Goal: Information Seeking & Learning: Learn about a topic

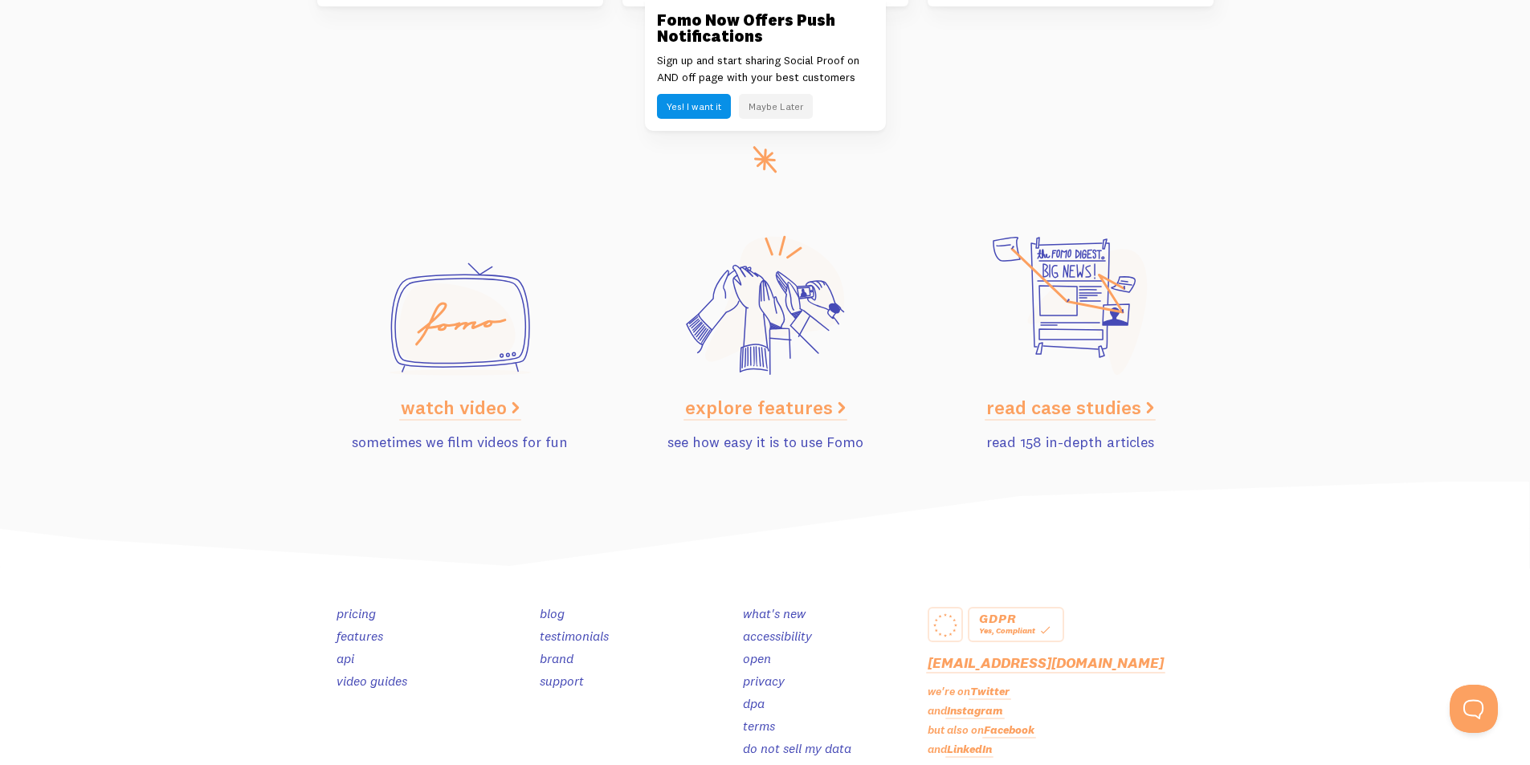
scroll to position [8024, 0]
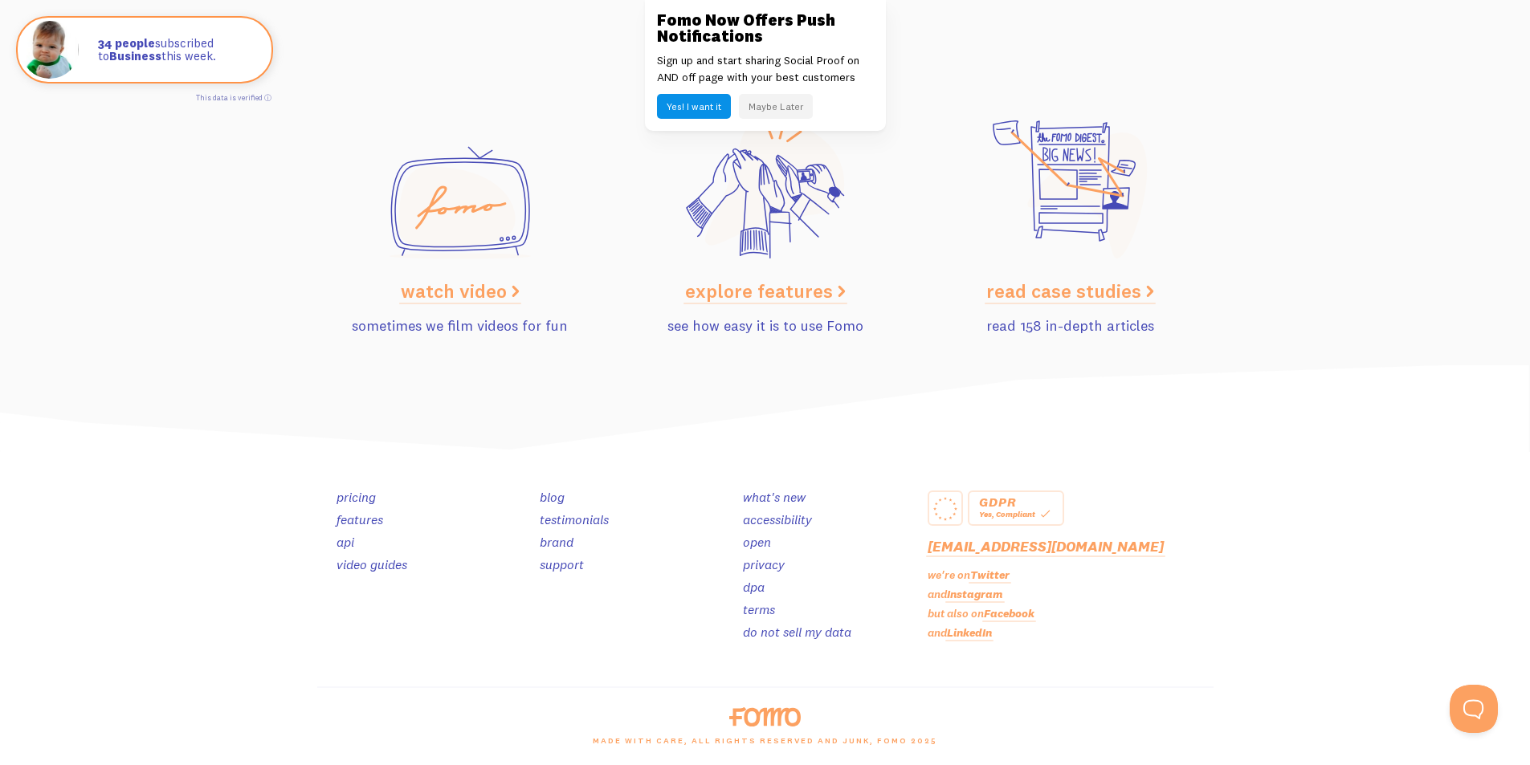
click at [359, 499] on link "pricing" at bounding box center [356, 497] width 39 height 16
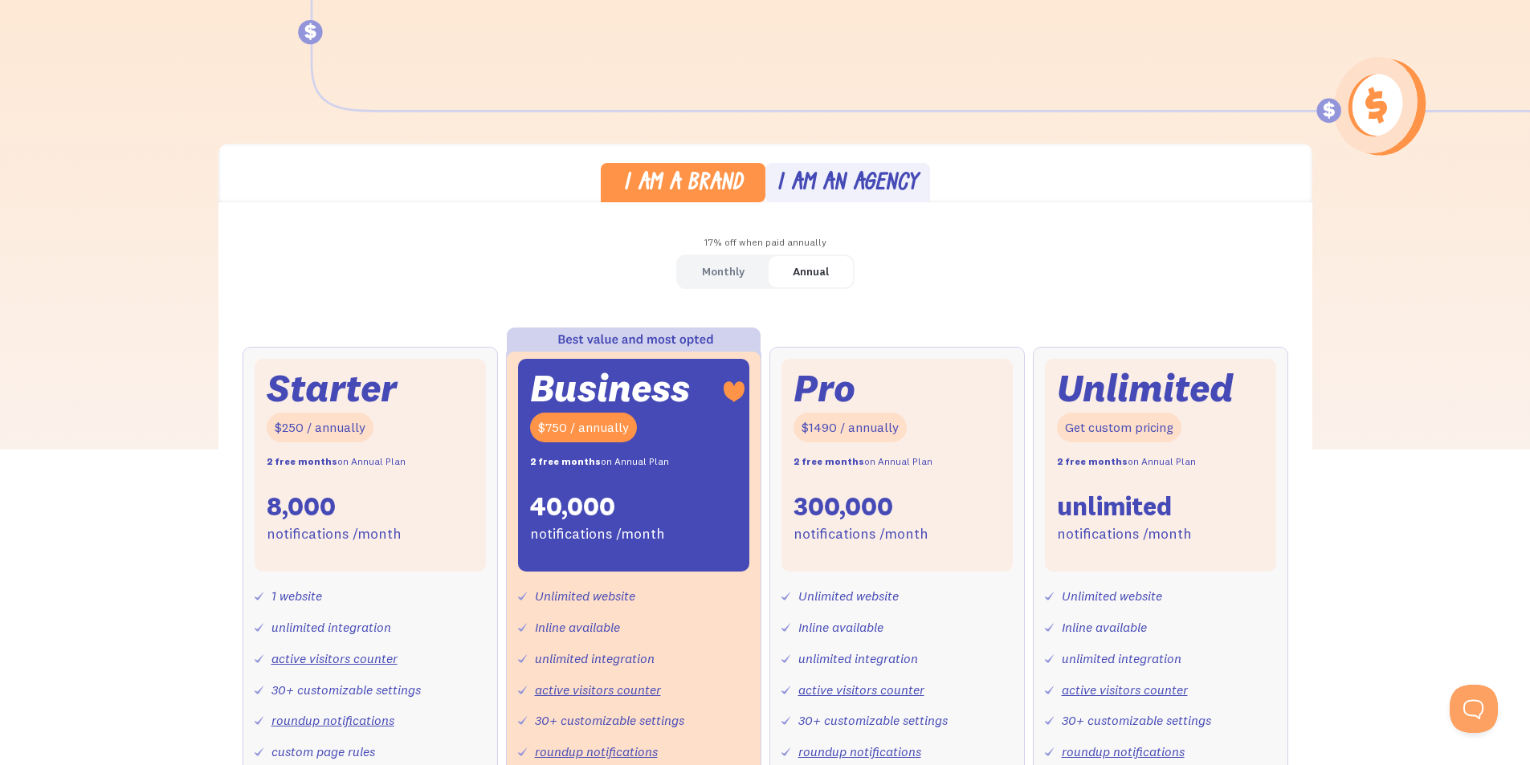
click at [814, 183] on div "I am an agency" at bounding box center [847, 184] width 141 height 23
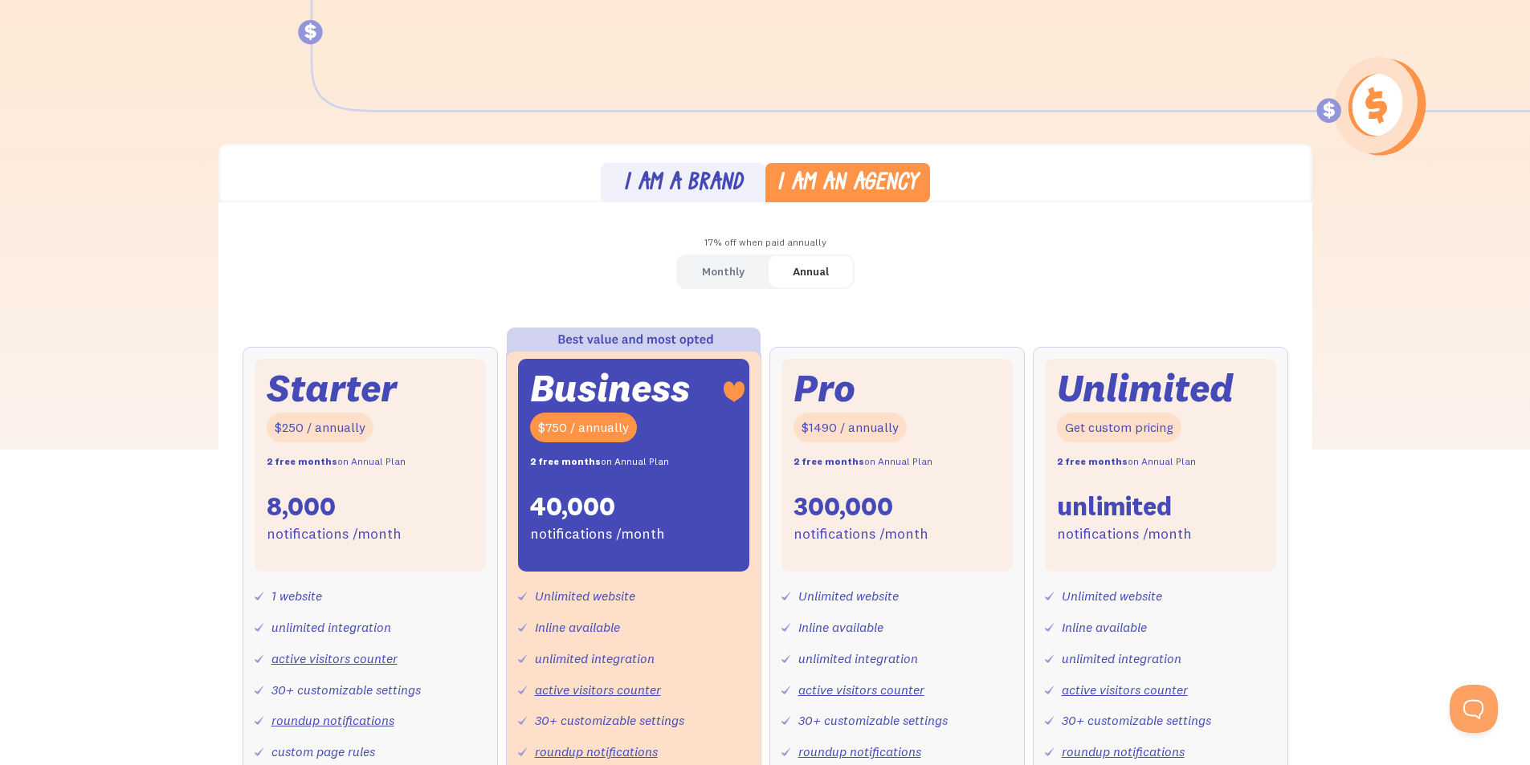
click at [729, 270] on div "Monthly" at bounding box center [723, 271] width 43 height 23
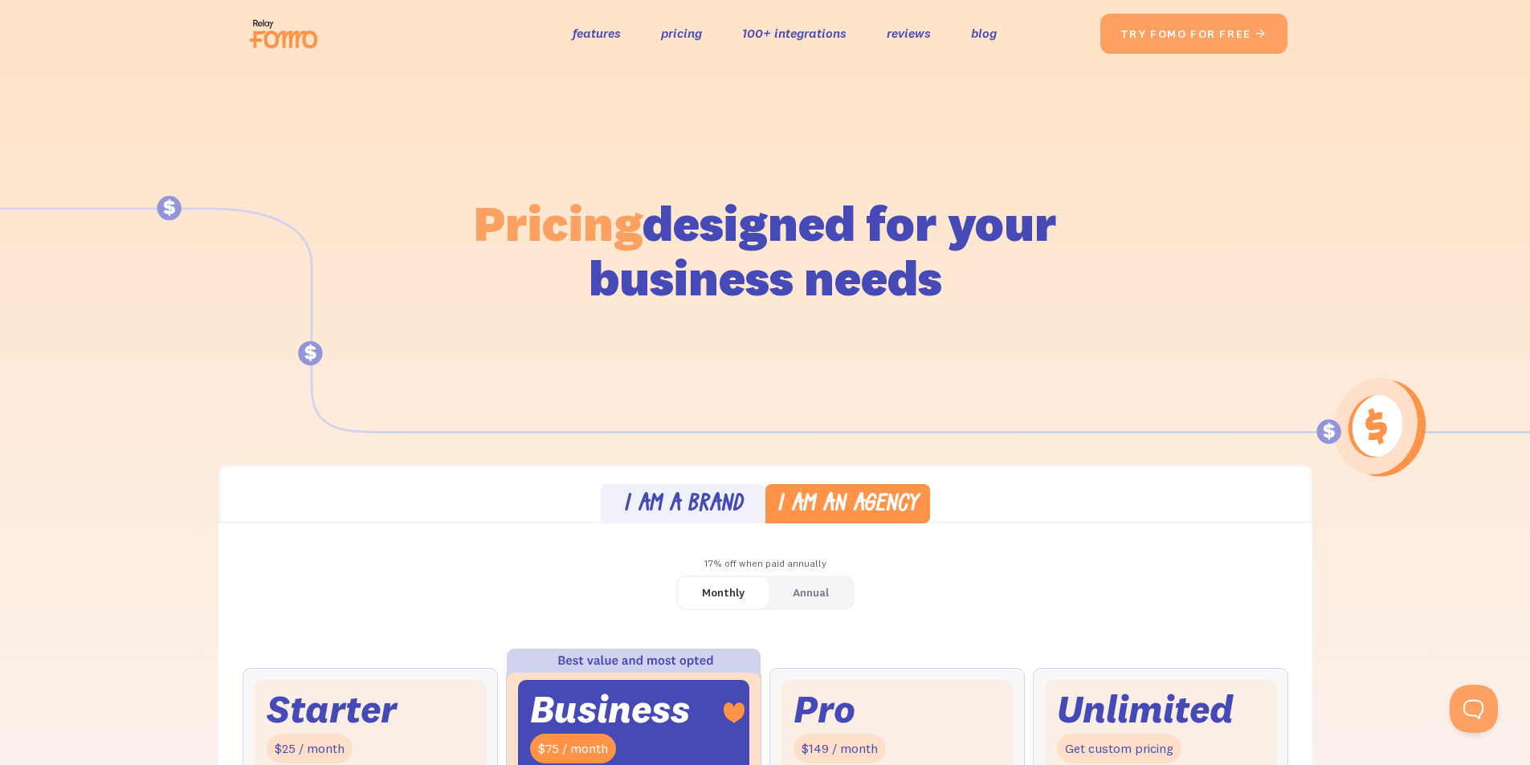
click at [290, 46] on img at bounding box center [288, 33] width 90 height 51
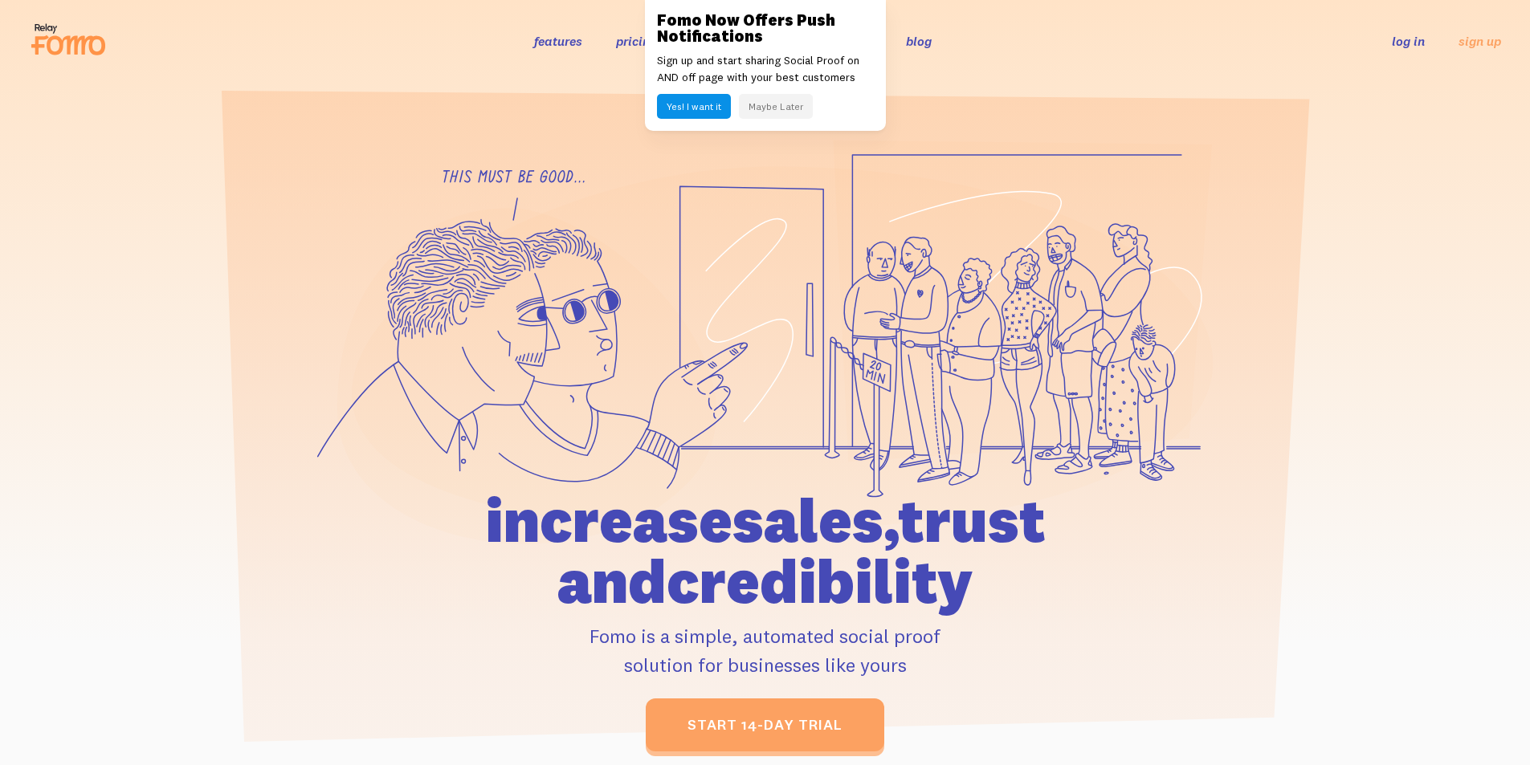
click at [700, 109] on button "Yes! I want it" at bounding box center [694, 106] width 74 height 25
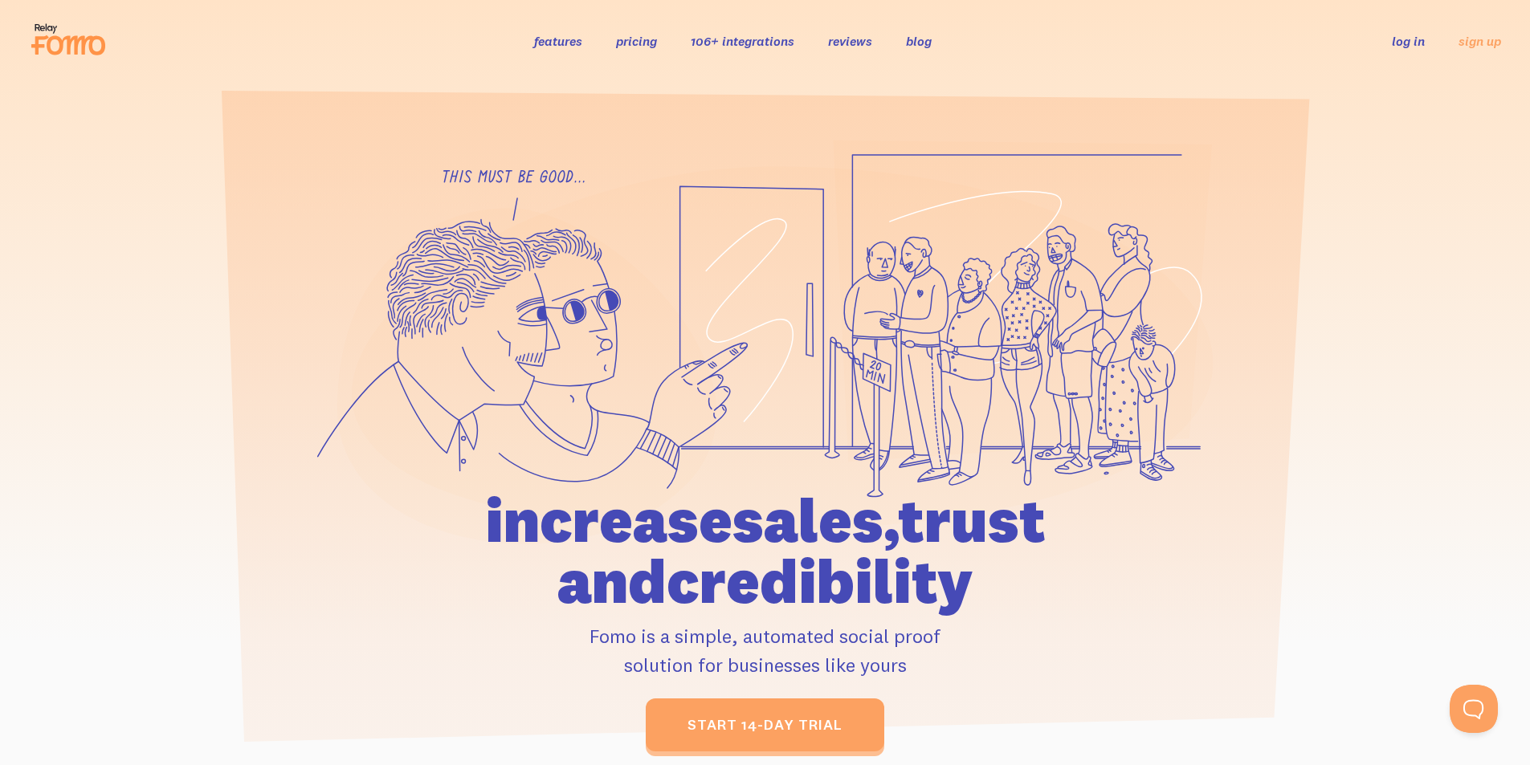
click at [632, 45] on link "pricing" at bounding box center [636, 41] width 41 height 16
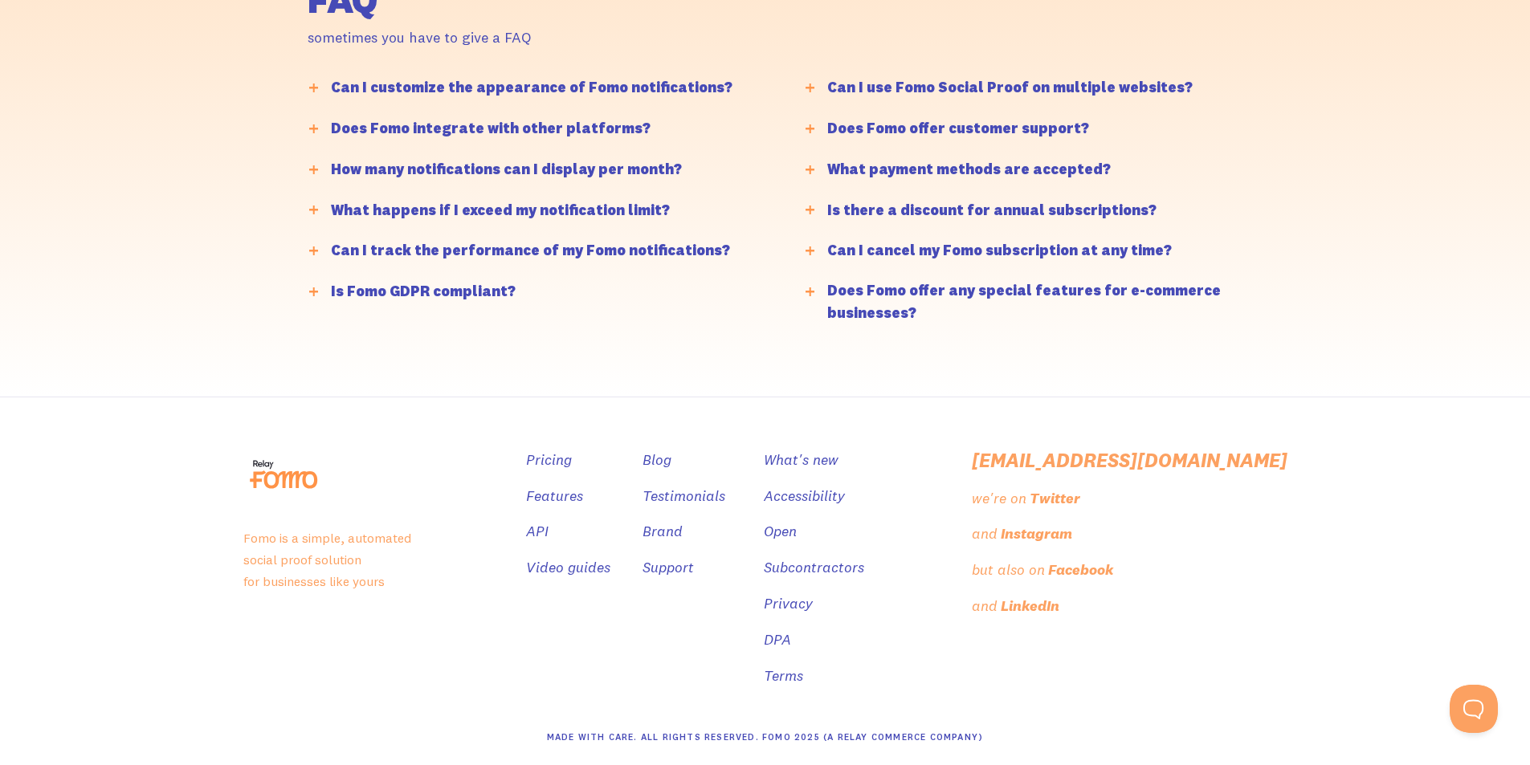
scroll to position [3968, 0]
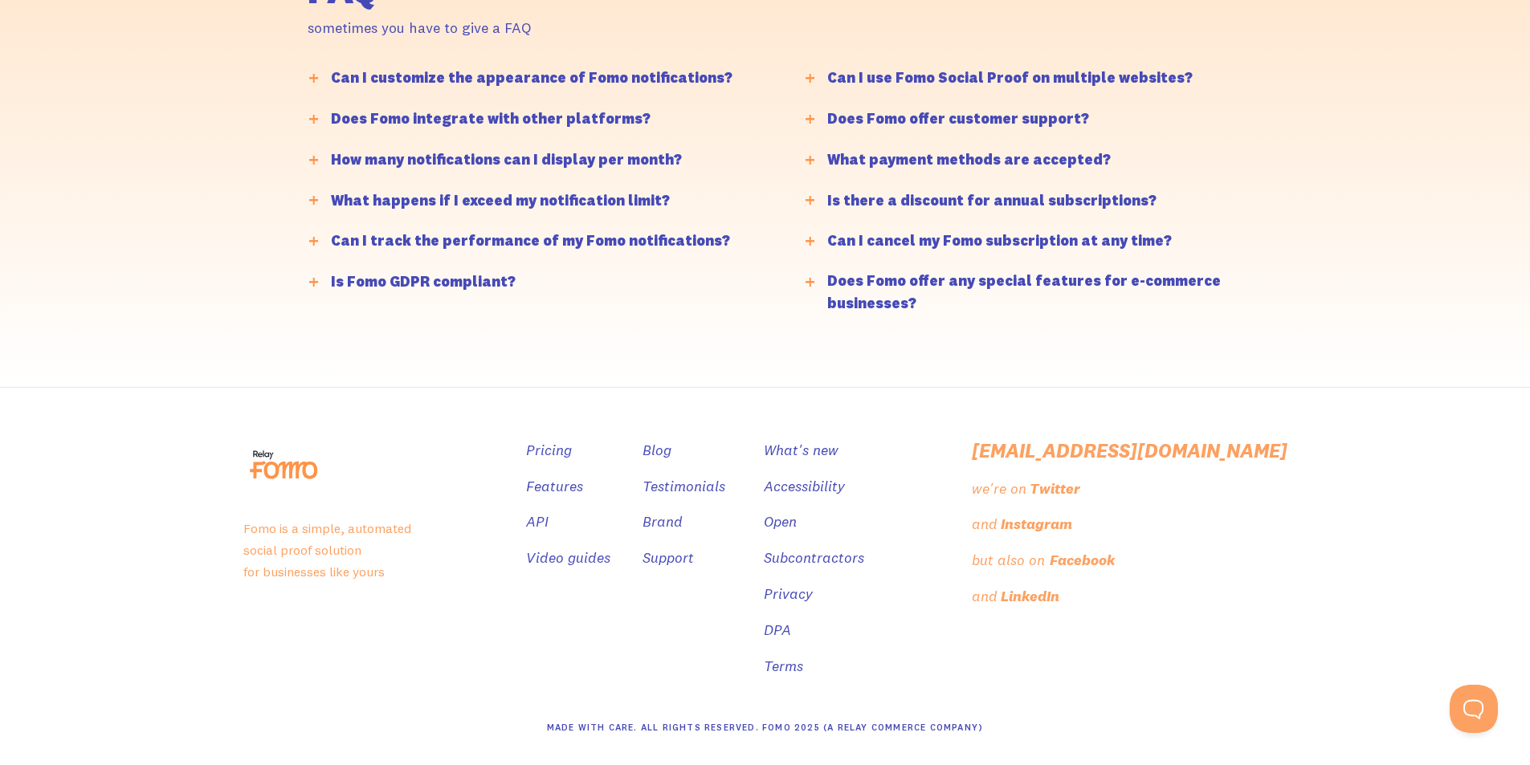
click at [1115, 565] on div "Facebook" at bounding box center [1082, 560] width 65 height 23
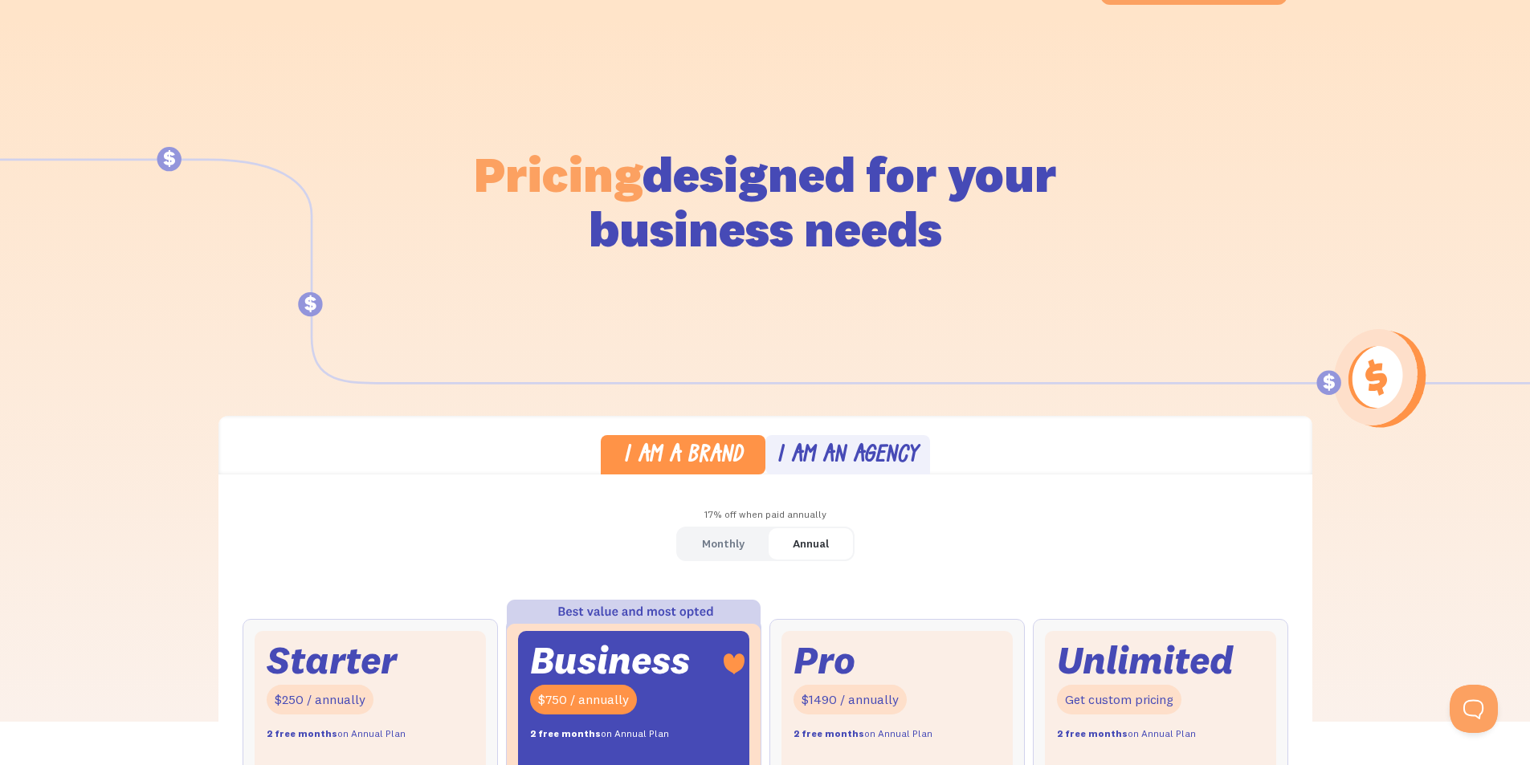
scroll to position [0, 0]
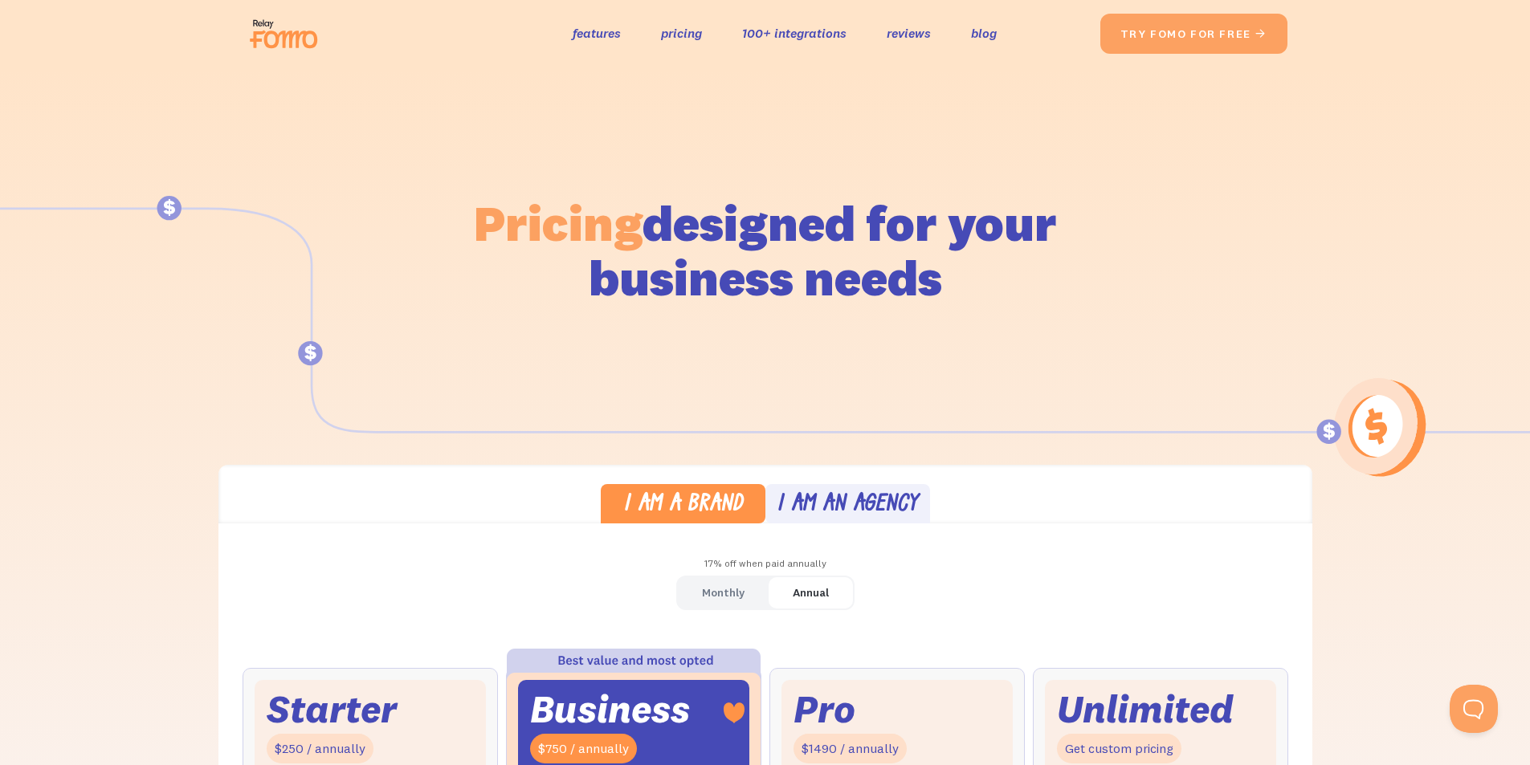
click at [292, 36] on img at bounding box center [288, 33] width 90 height 51
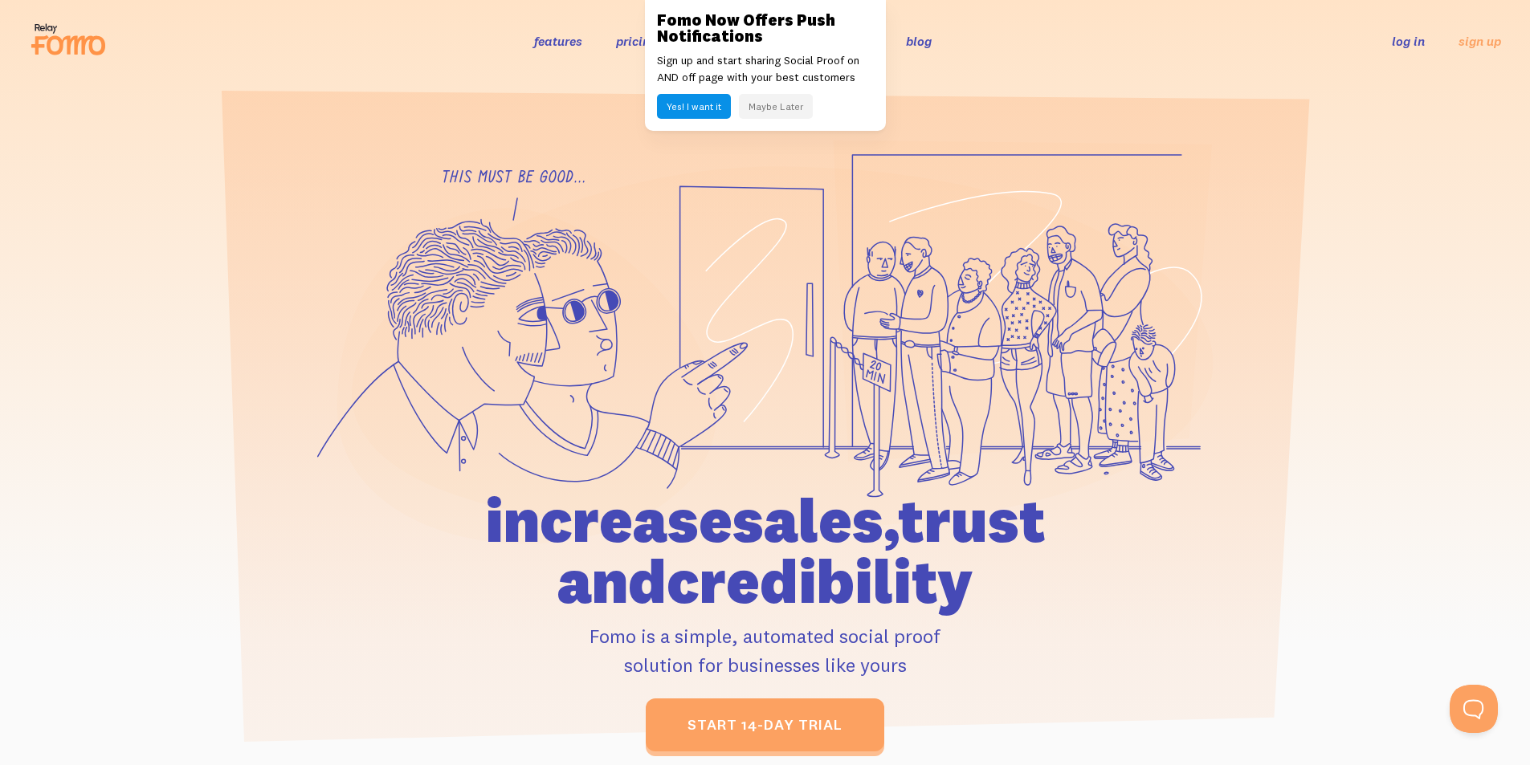
click at [700, 108] on button "Yes! I want it" at bounding box center [694, 106] width 74 height 25
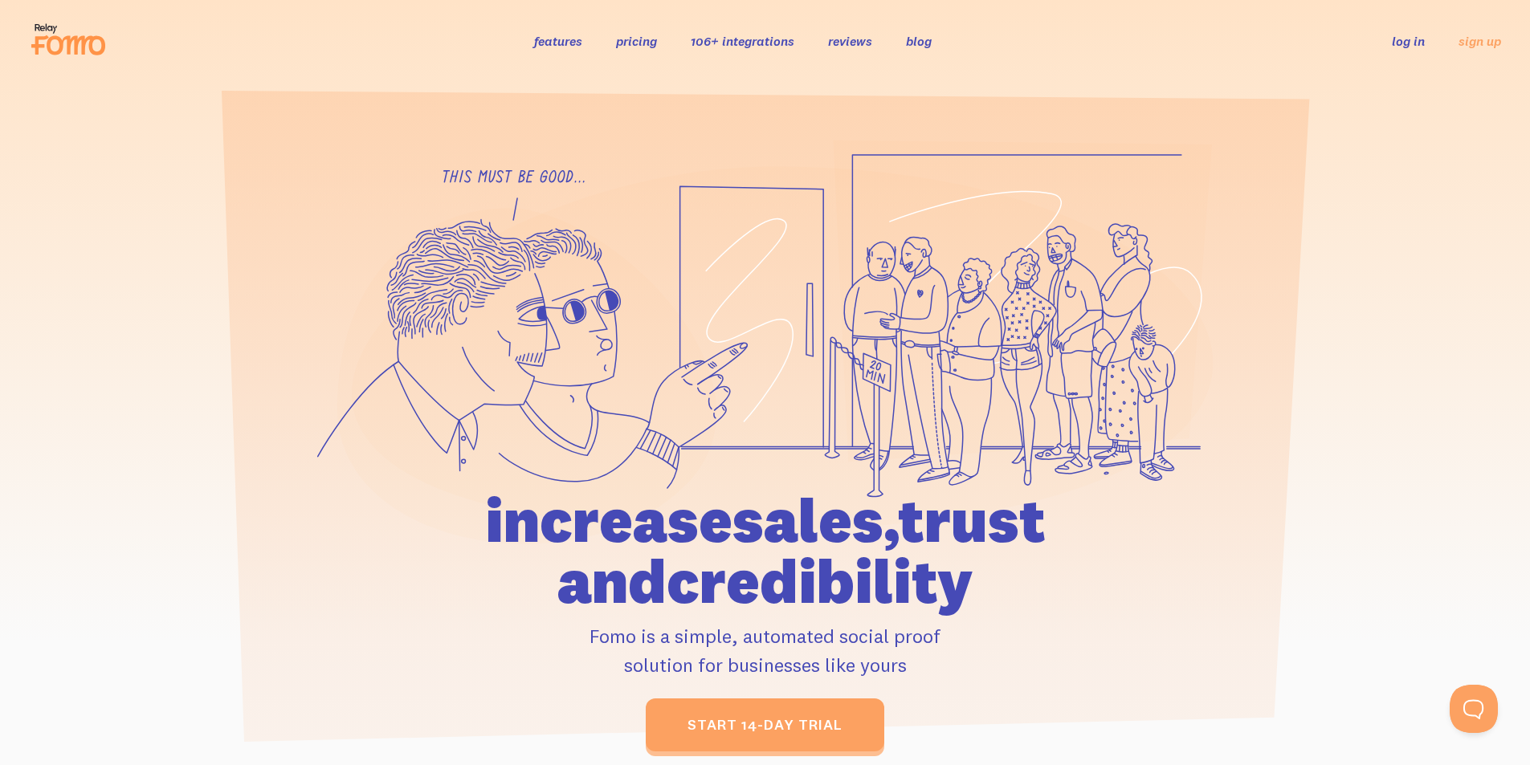
click at [648, 42] on link "pricing" at bounding box center [636, 41] width 41 height 16
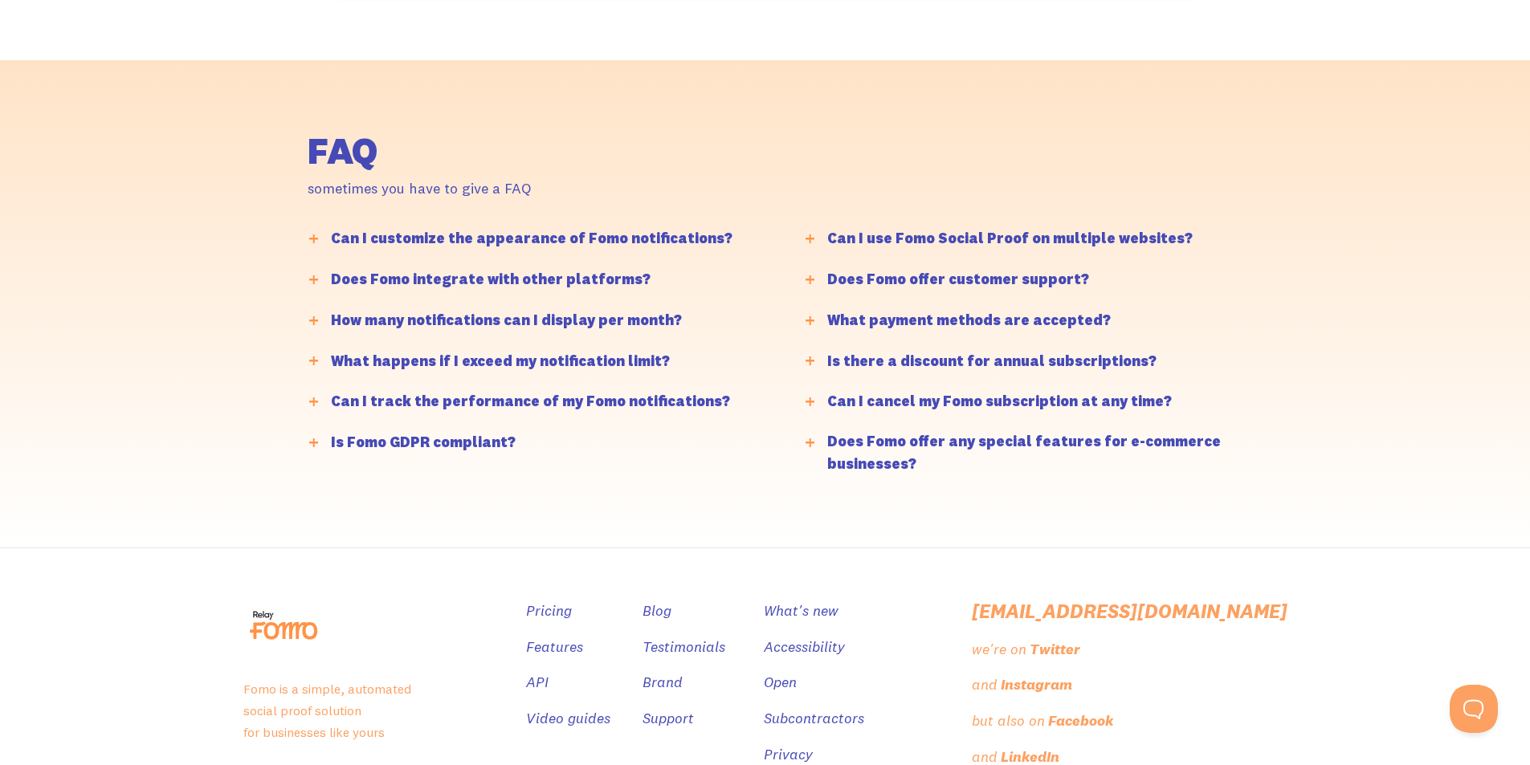
scroll to position [3968, 0]
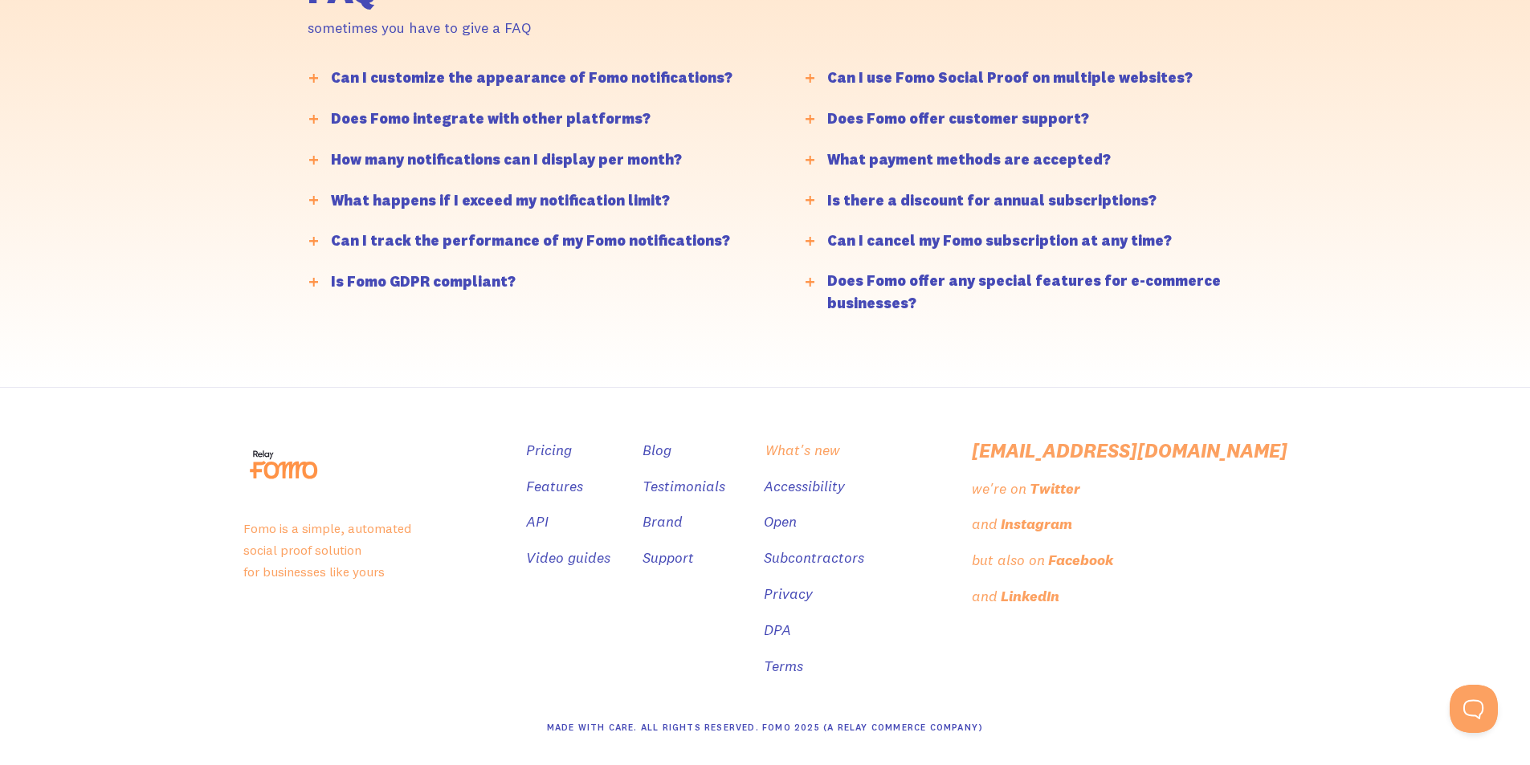
click at [840, 460] on link "What's new" at bounding box center [802, 450] width 75 height 23
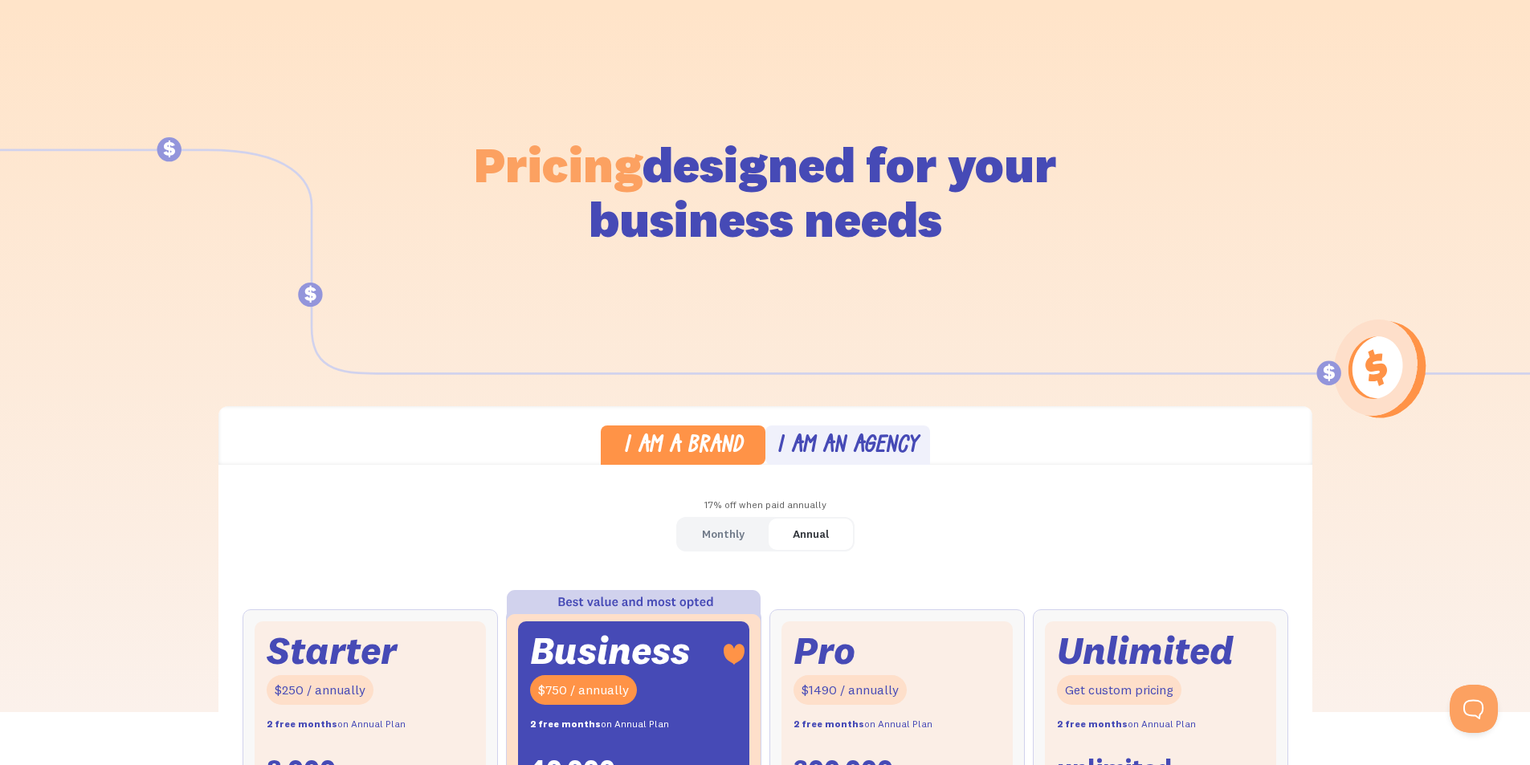
scroll to position [0, 0]
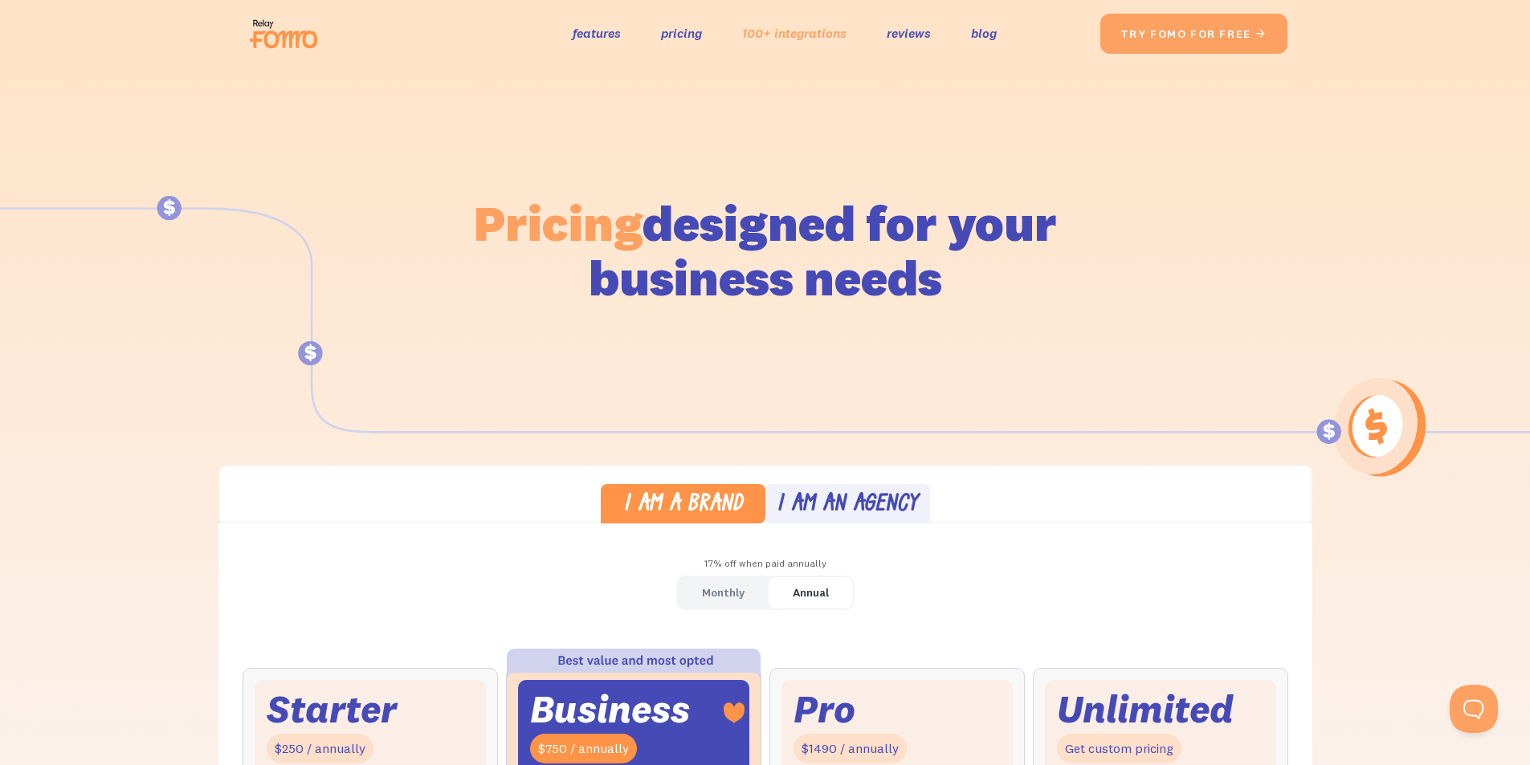
click at [811, 28] on link "100+ integrations" at bounding box center [794, 33] width 104 height 23
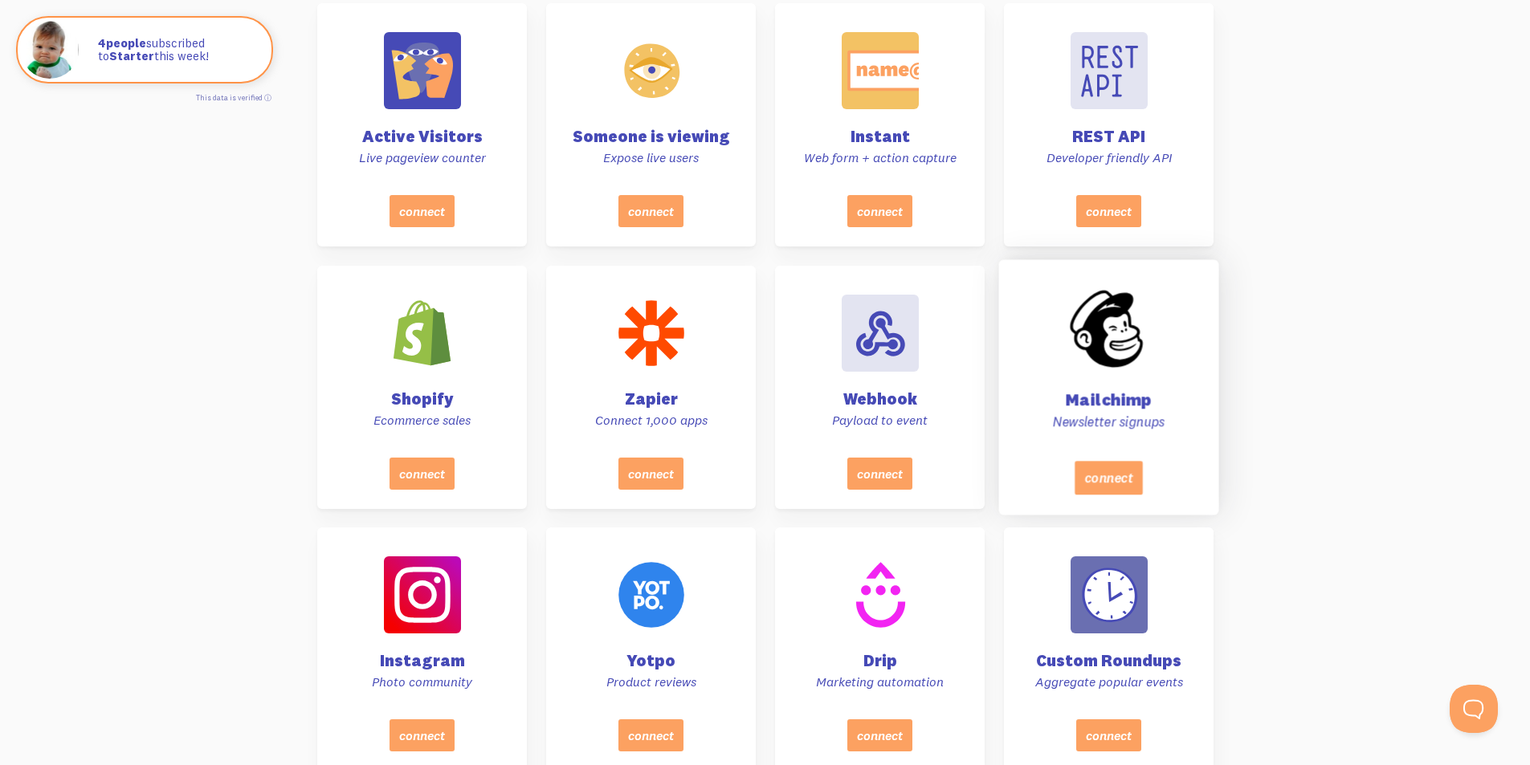
scroll to position [964, 0]
